Goal: Book appointment/travel/reservation

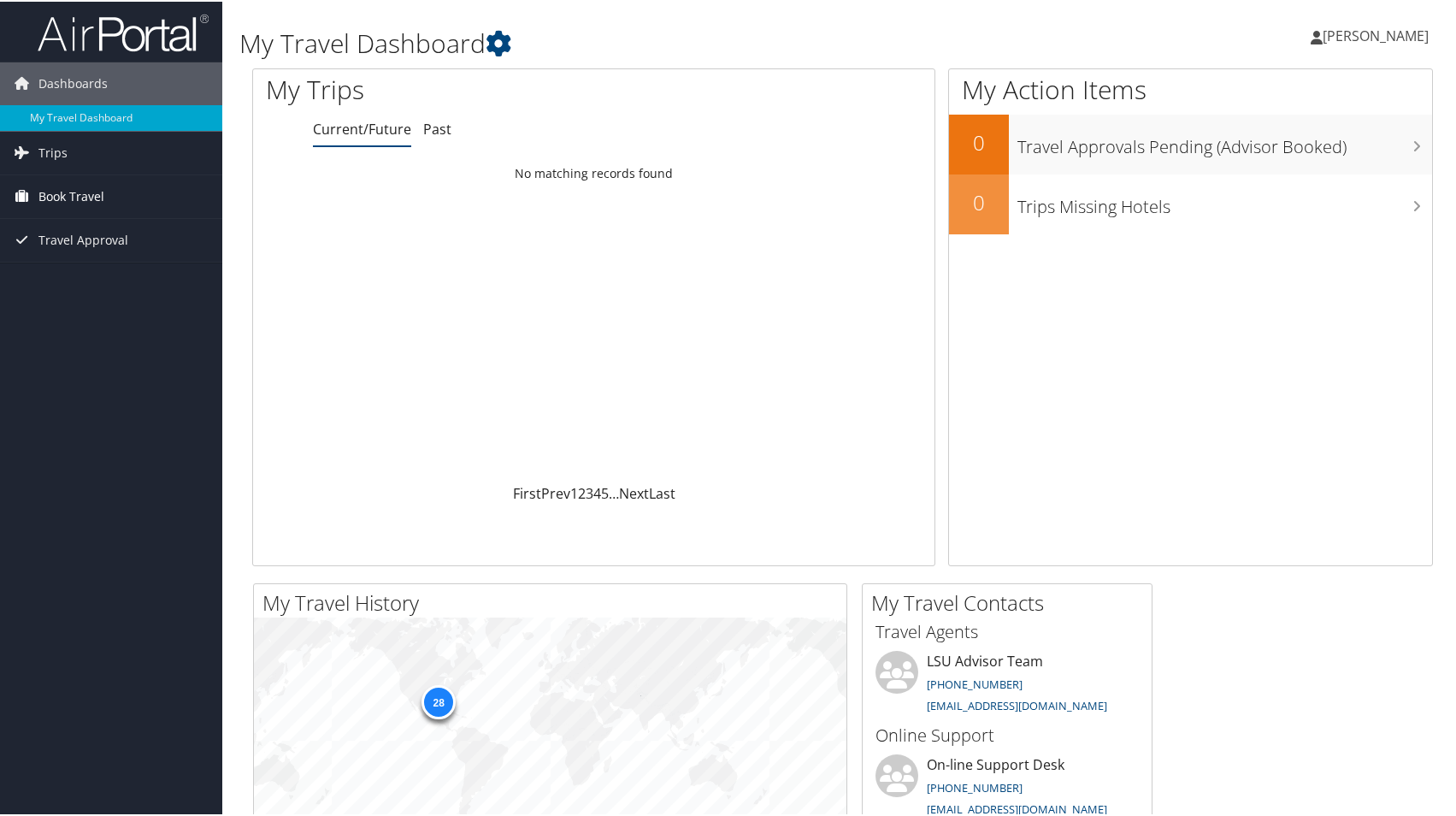
click at [55, 195] on span "Book Travel" at bounding box center [72, 195] width 66 height 43
click at [73, 248] on link "Book/Manage Online Trips" at bounding box center [111, 254] width 223 height 26
